Goal: Obtain resource: Obtain resource

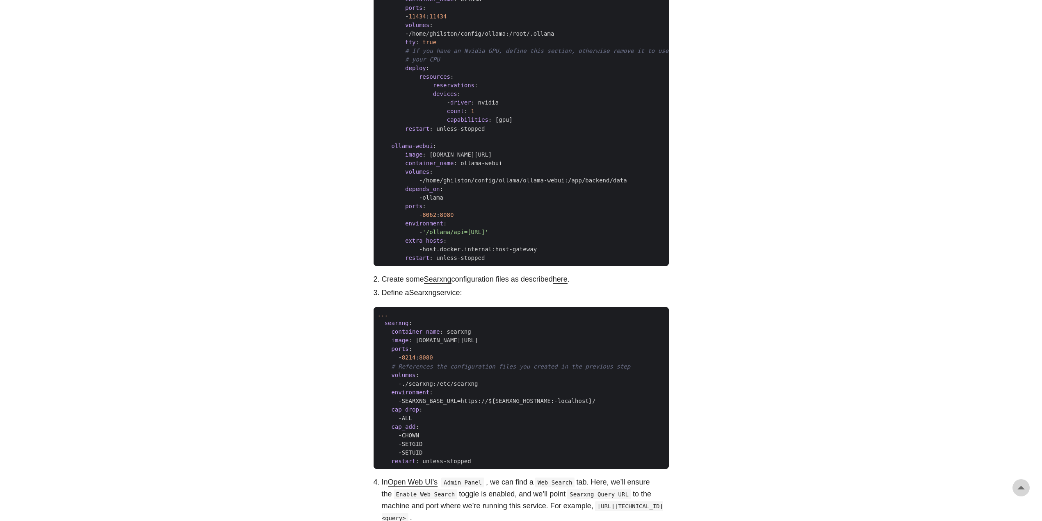
scroll to position [626, 0]
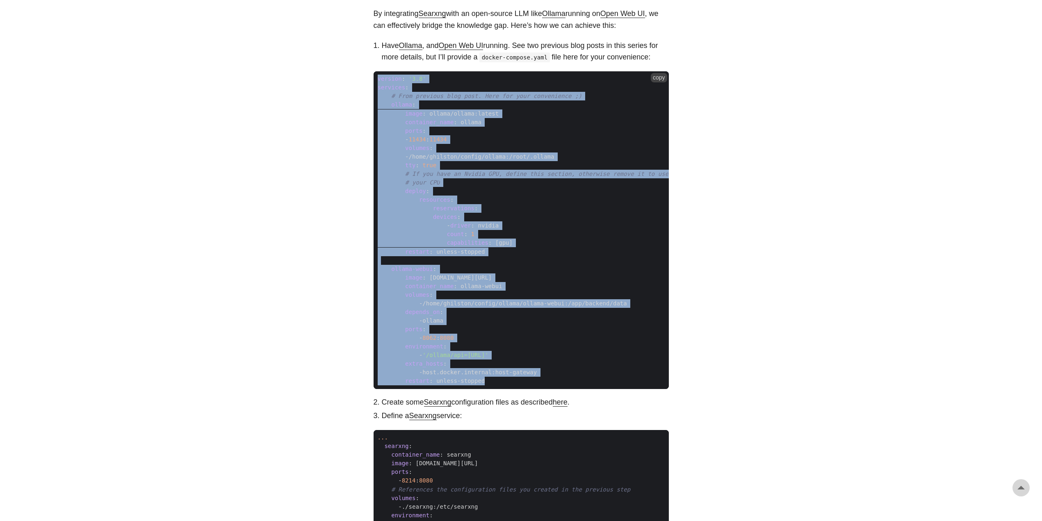
drag, startPoint x: 378, startPoint y: 80, endPoint x: 486, endPoint y: 380, distance: 319.2
click at [486, 380] on code "version : '3.8' services : # From previous blog post. Here for your convenience…" at bounding box center [521, 230] width 295 height 318
copy code "version : '3.8' services : # From previous blog post. Here for your convenience…"
click at [567, 239] on span "capabilities : [ gpu]" at bounding box center [523, 243] width 299 height 9
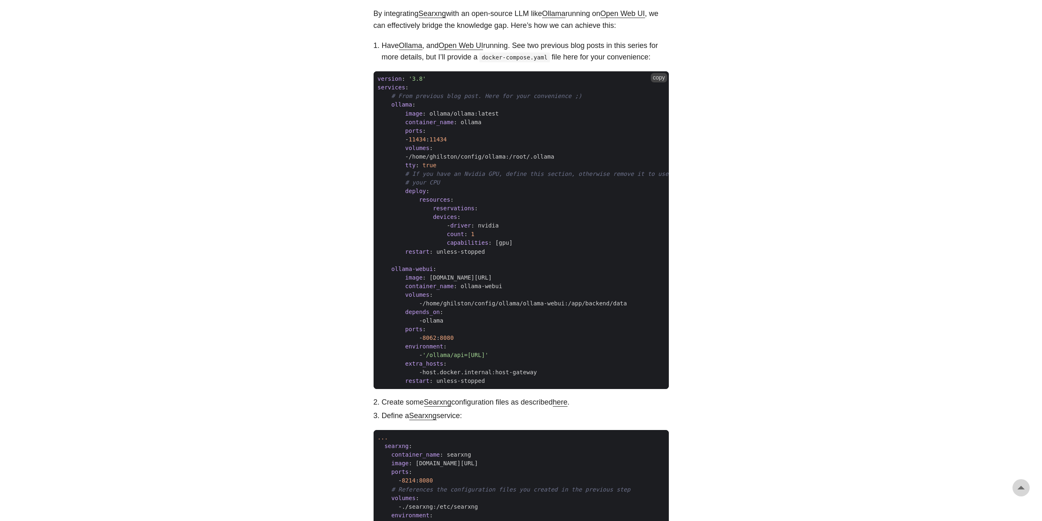
click at [663, 78] on button "copy" at bounding box center [659, 77] width 16 height 9
click at [539, 61] on code "docker-compose.yaml" at bounding box center [515, 58] width 71 height 10
click at [532, 75] on span "version : '3.8'" at bounding box center [523, 79] width 299 height 9
drag, startPoint x: 490, startPoint y: 278, endPoint x: 537, endPoint y: 276, distance: 47.2
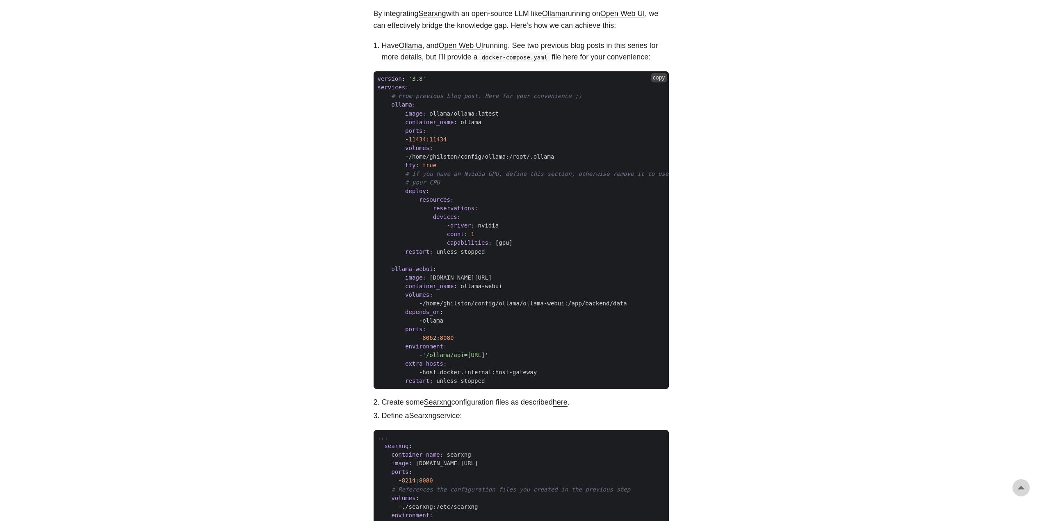
click at [492, 276] on span "[DOMAIN_NAME][URL]" at bounding box center [461, 277] width 62 height 7
drag, startPoint x: 441, startPoint y: 274, endPoint x: 529, endPoint y: 277, distance: 88.3
click at [492, 277] on span "[DOMAIN_NAME][URL]" at bounding box center [461, 277] width 62 height 7
